Goal: Transaction & Acquisition: Subscribe to service/newsletter

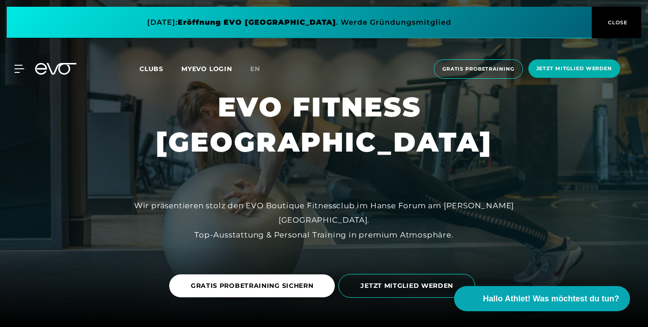
click at [151, 68] on span "Clubs" at bounding box center [152, 69] width 24 height 8
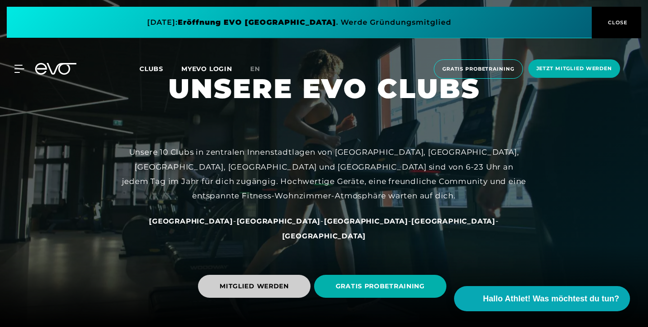
click at [251, 281] on span "MITGLIED WERDEN" at bounding box center [254, 286] width 113 height 23
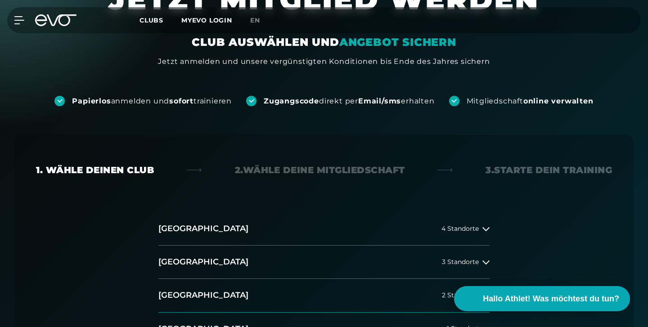
scroll to position [110, 0]
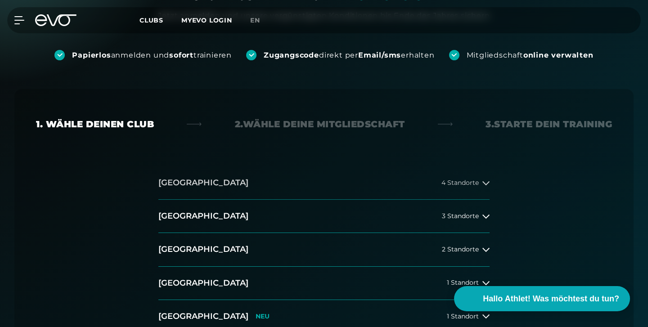
click at [477, 195] on button "[GEOGRAPHIC_DATA] 4 Standorte" at bounding box center [323, 183] width 331 height 33
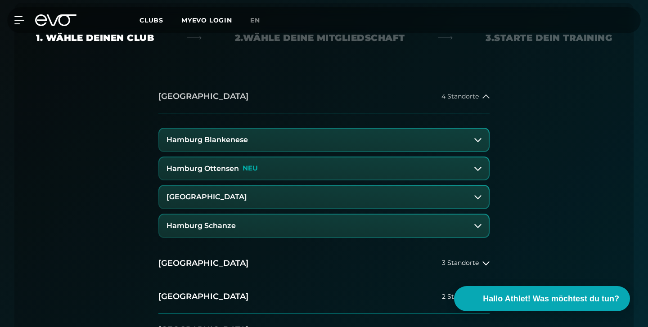
scroll to position [227, 0]
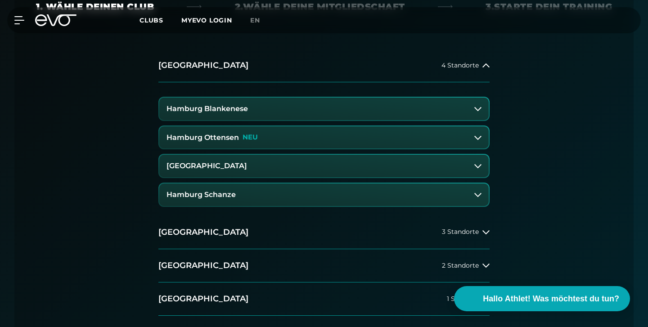
click at [284, 191] on button "Hamburg Schanze" at bounding box center [323, 195] width 329 height 23
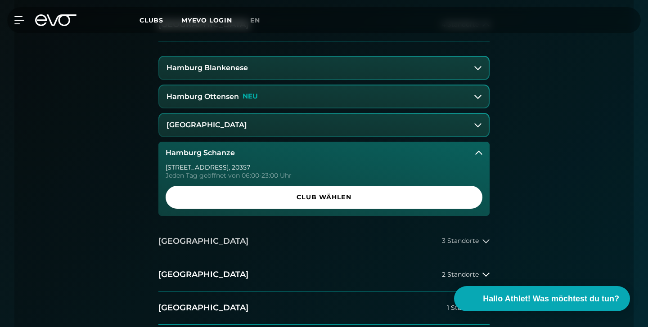
click at [265, 226] on div "[GEOGRAPHIC_DATA] 4 Standorte [GEOGRAPHIC_DATA] Blankenese [GEOGRAPHIC_DATA] [G…" at bounding box center [323, 183] width 331 height 350
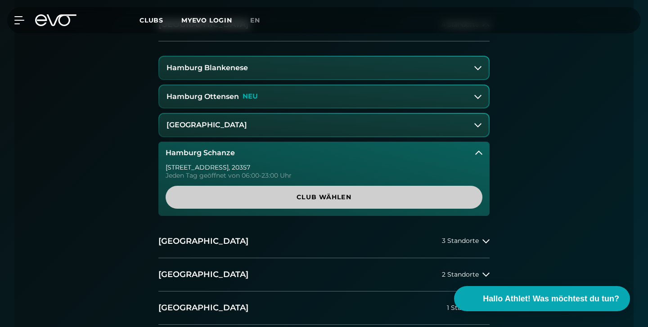
click at [272, 196] on span "Club wählen" at bounding box center [324, 197] width 274 height 9
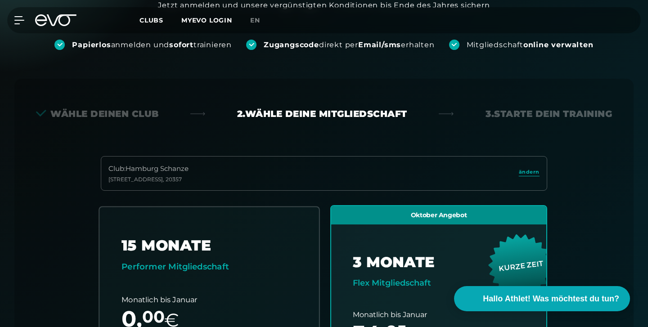
scroll to position [63, 0]
